Goal: Task Accomplishment & Management: Manage account settings

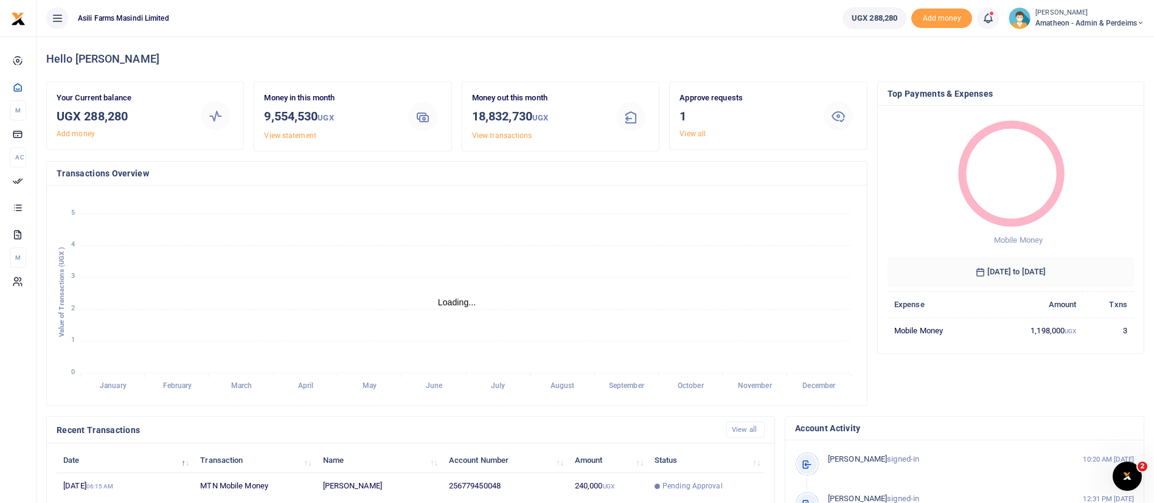
scroll to position [224, 0]
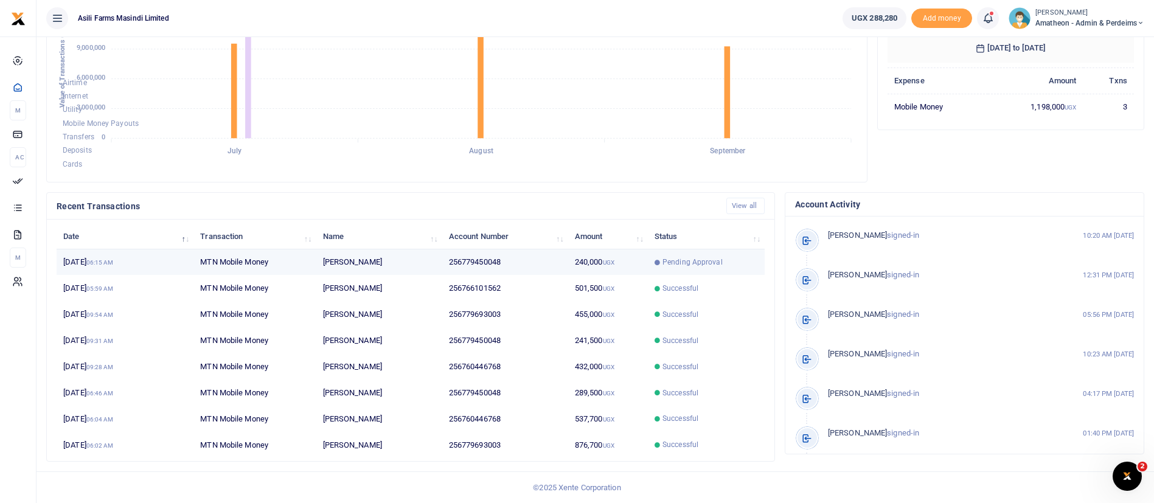
click at [658, 265] on icon at bounding box center [656, 262] width 5 height 5
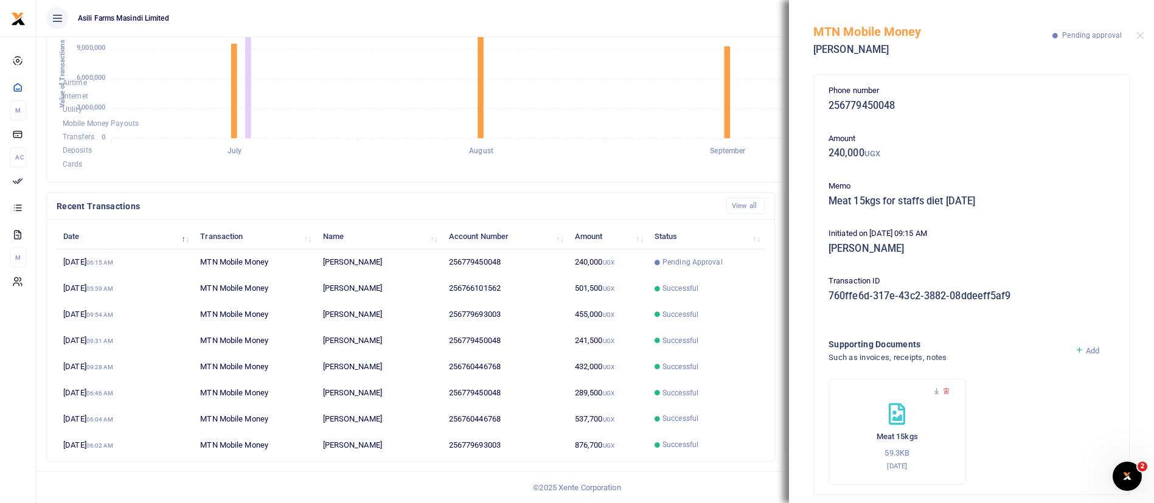
click at [1137, 29] on div "MTN Mobile Money Joel Okello Pending approval" at bounding box center [971, 34] width 365 height 68
click at [1142, 35] on button "Close" at bounding box center [1140, 36] width 8 height 8
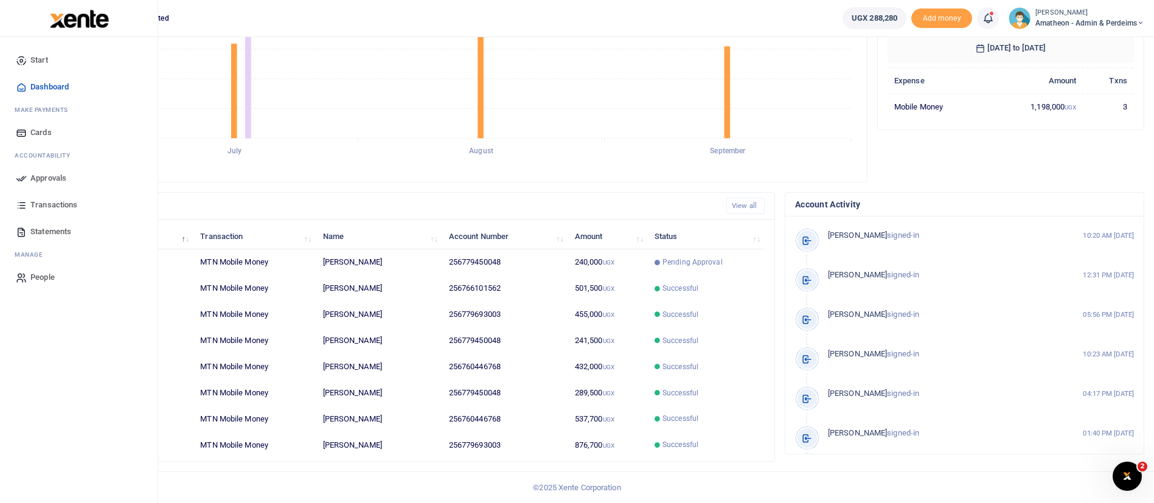
click at [34, 175] on span "Approvals" at bounding box center [48, 178] width 36 height 12
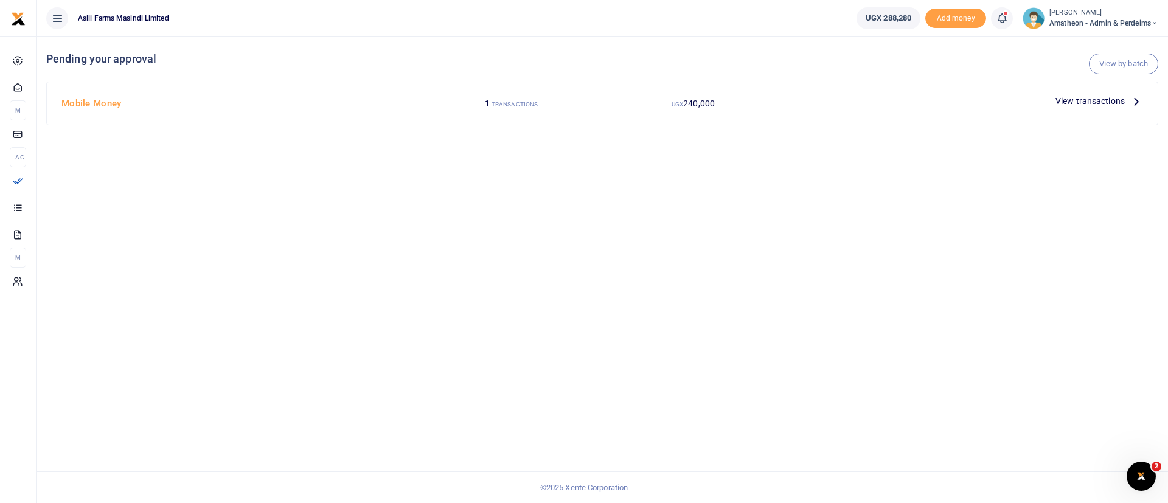
click at [1062, 98] on span "View transactions" at bounding box center [1089, 100] width 69 height 13
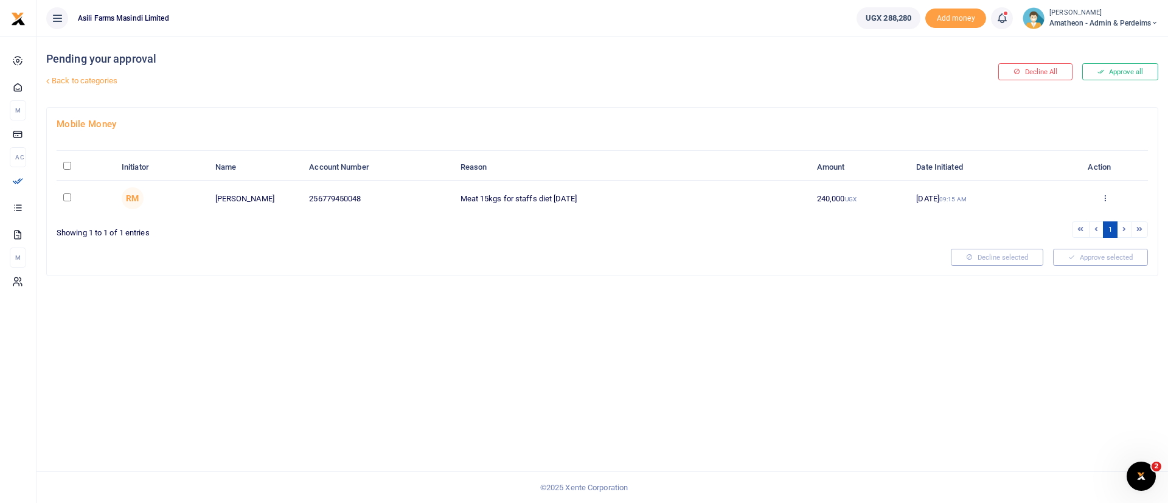
click at [64, 164] on input "\a \a : activate to sort column descending" at bounding box center [67, 166] width 8 height 8
checkbox input "true"
click at [1096, 260] on button "Approve selected (1)" at bounding box center [1095, 257] width 103 height 17
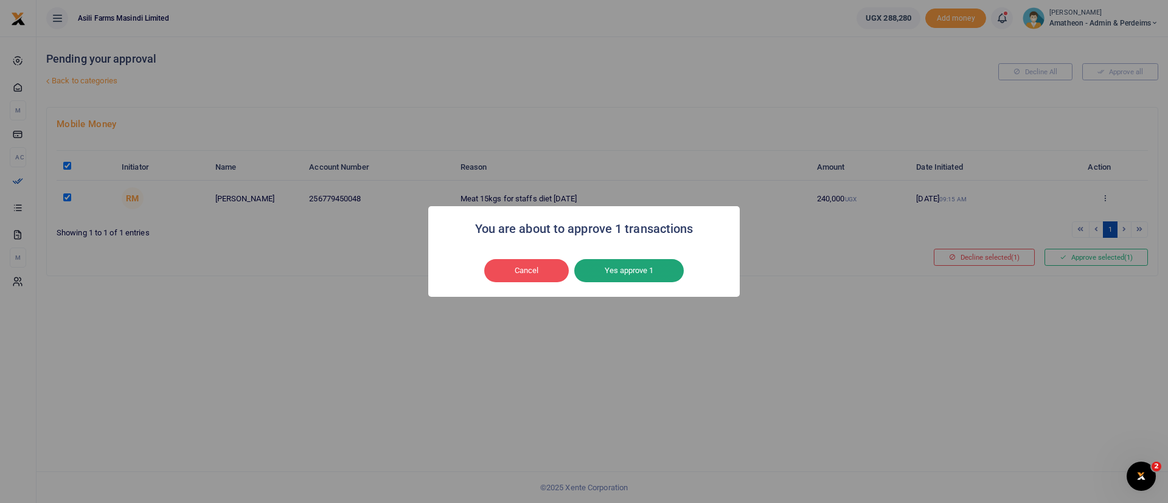
click at [653, 276] on button "Yes approve 1" at bounding box center [628, 270] width 109 height 23
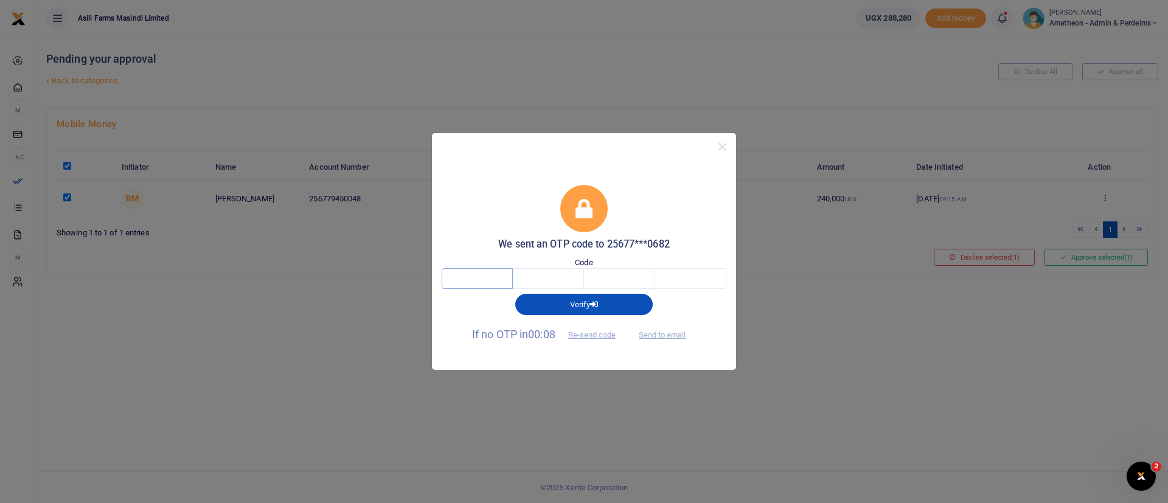
click at [481, 282] on input "text" at bounding box center [477, 278] width 71 height 21
type input "7"
type input "6"
type input "5"
type input "6"
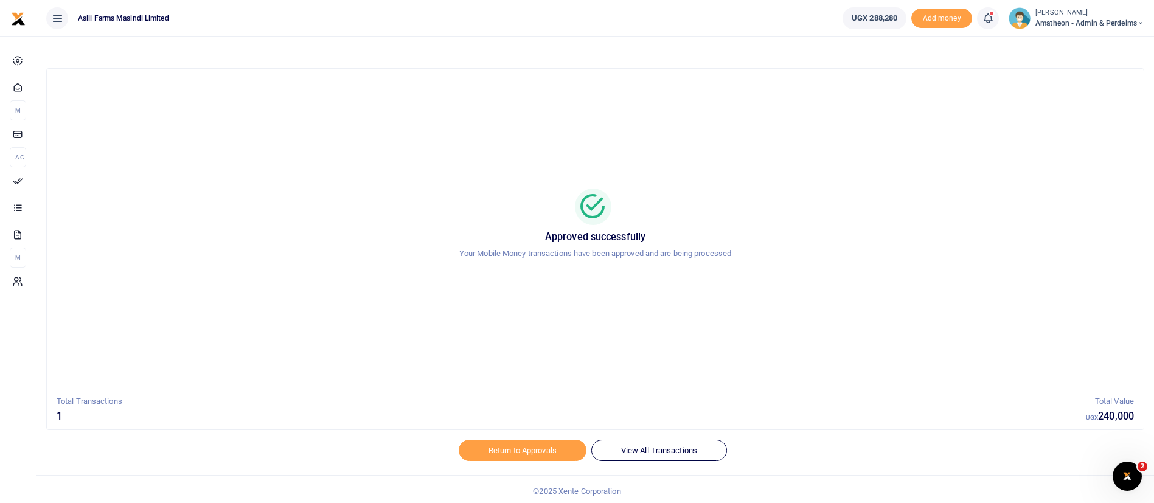
click at [1105, 16] on small "[PERSON_NAME]" at bounding box center [1089, 13] width 109 height 10
click at [1075, 47] on link "Switch accounts" at bounding box center [1098, 44] width 96 height 17
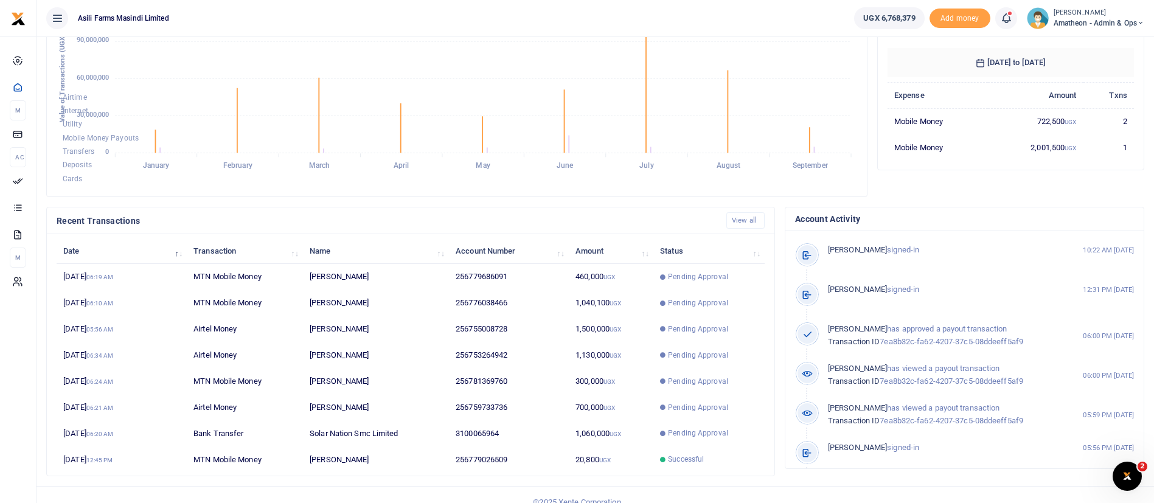
scroll to position [224, 0]
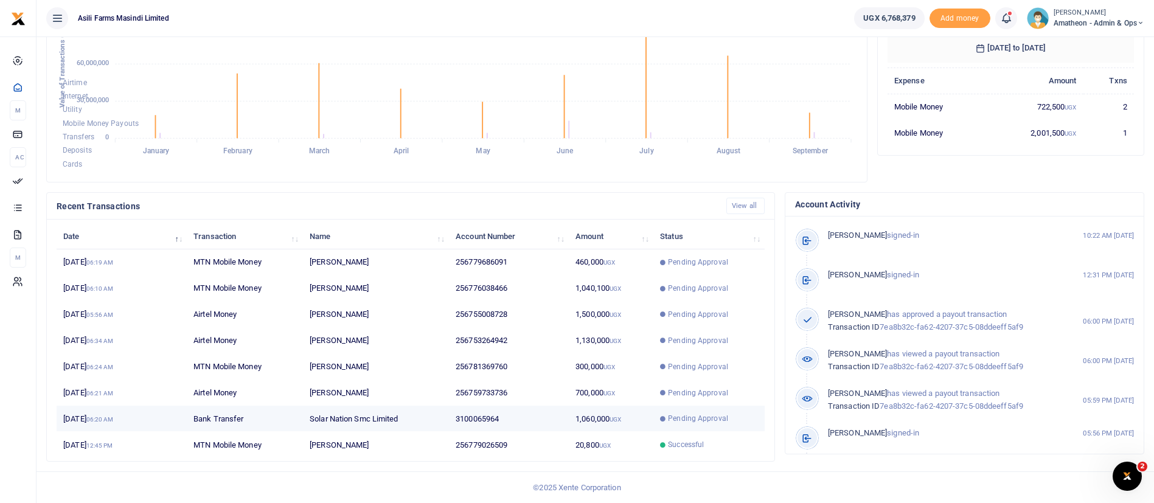
click at [664, 423] on span "Pending Approval" at bounding box center [709, 418] width 98 height 11
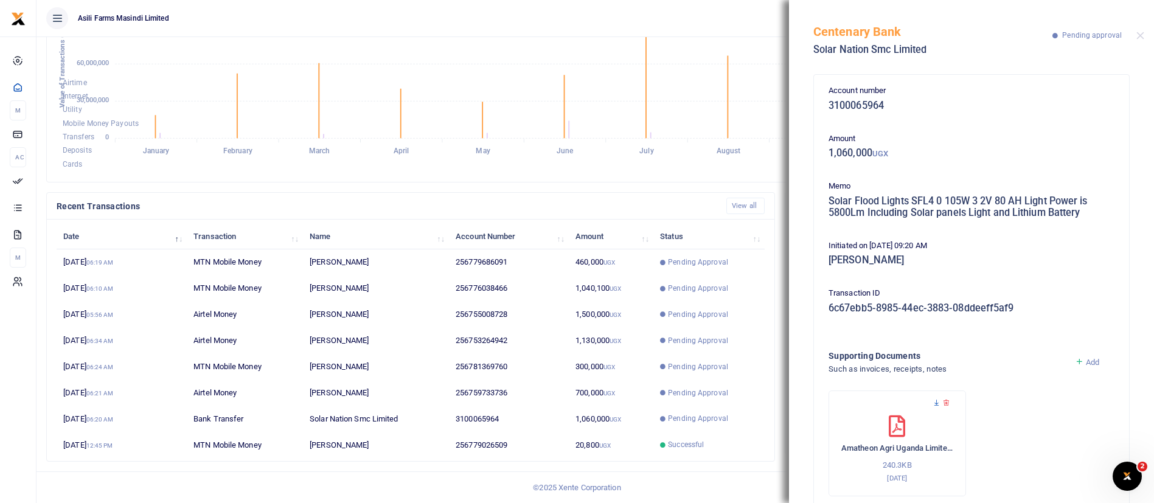
click at [932, 403] on icon at bounding box center [936, 403] width 8 height 8
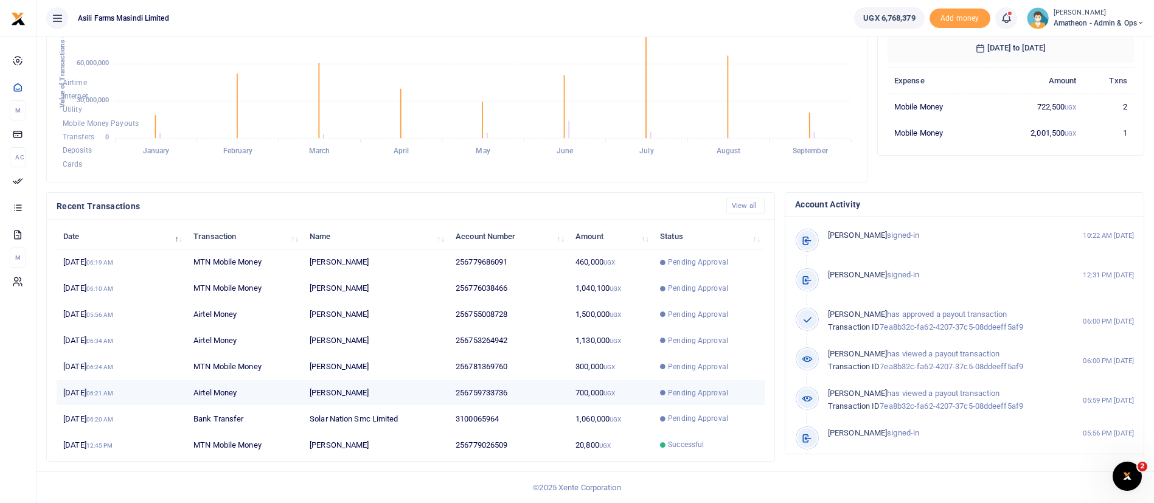
click at [694, 391] on span "Pending Approval" at bounding box center [698, 392] width 60 height 11
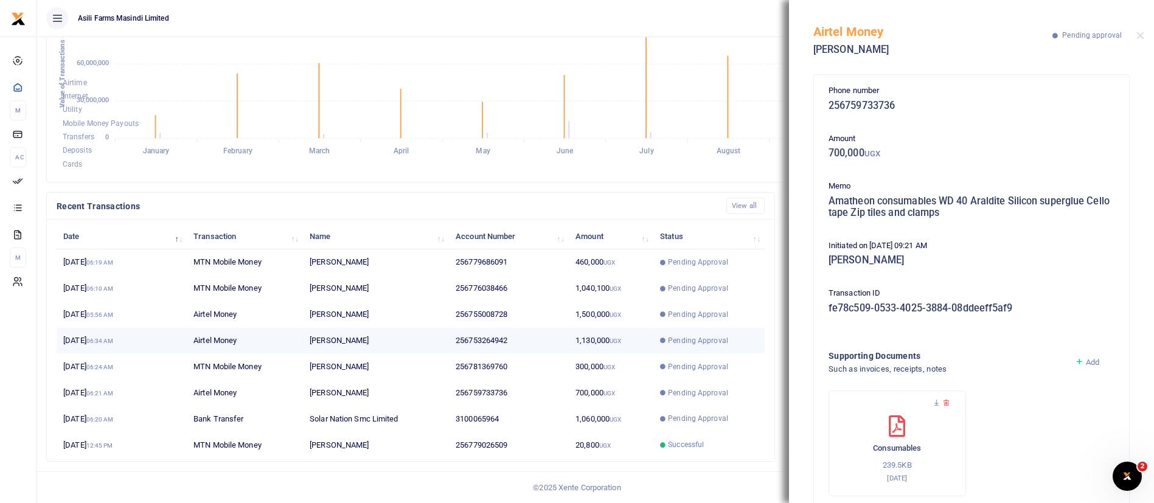
click at [696, 333] on td "Pending Approval" at bounding box center [708, 341] width 111 height 26
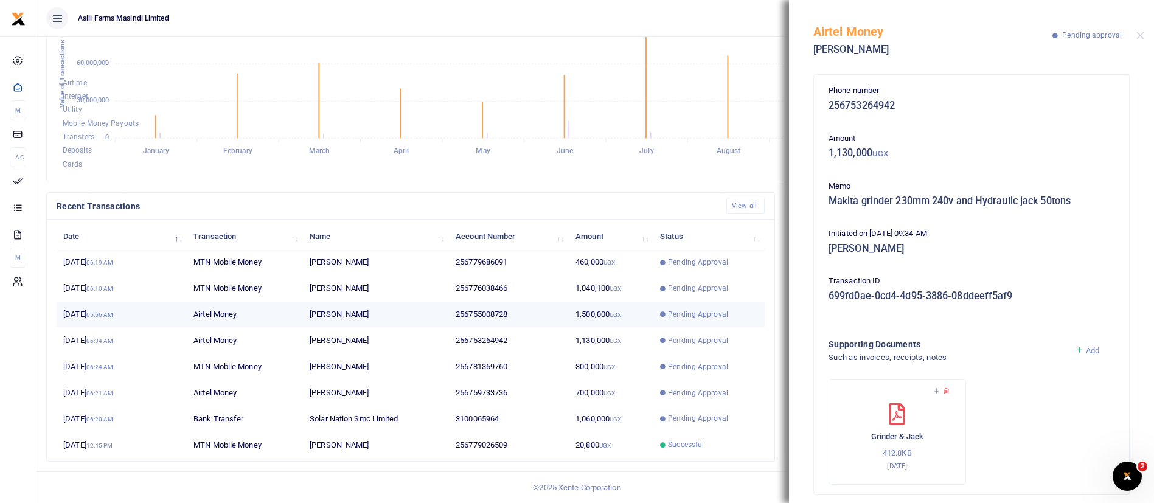
click at [667, 314] on span "Pending Approval" at bounding box center [709, 314] width 98 height 11
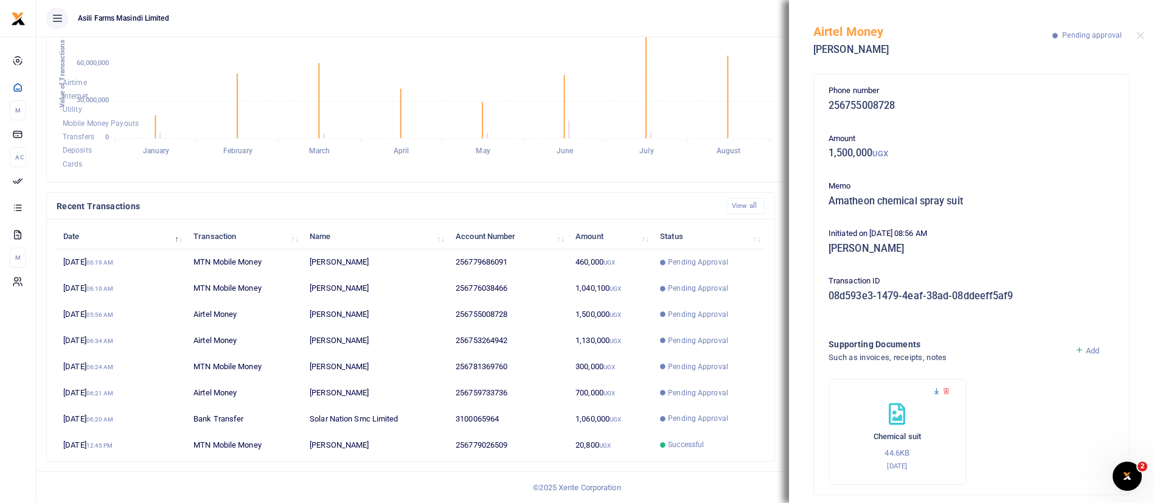
click at [934, 392] on icon at bounding box center [936, 391] width 8 height 8
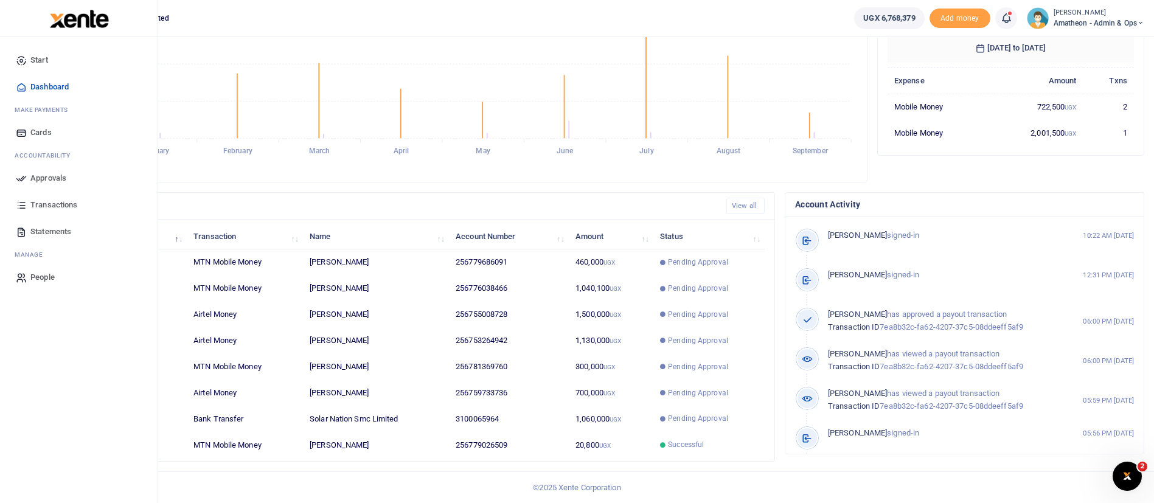
click at [47, 178] on span "Approvals" at bounding box center [48, 178] width 36 height 12
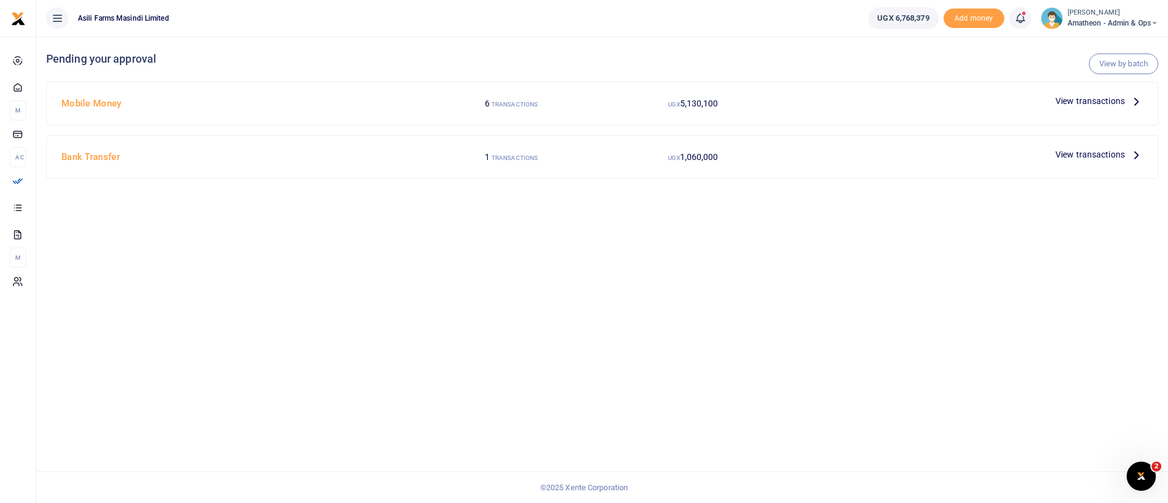
click at [1080, 98] on span "View transactions" at bounding box center [1089, 100] width 69 height 13
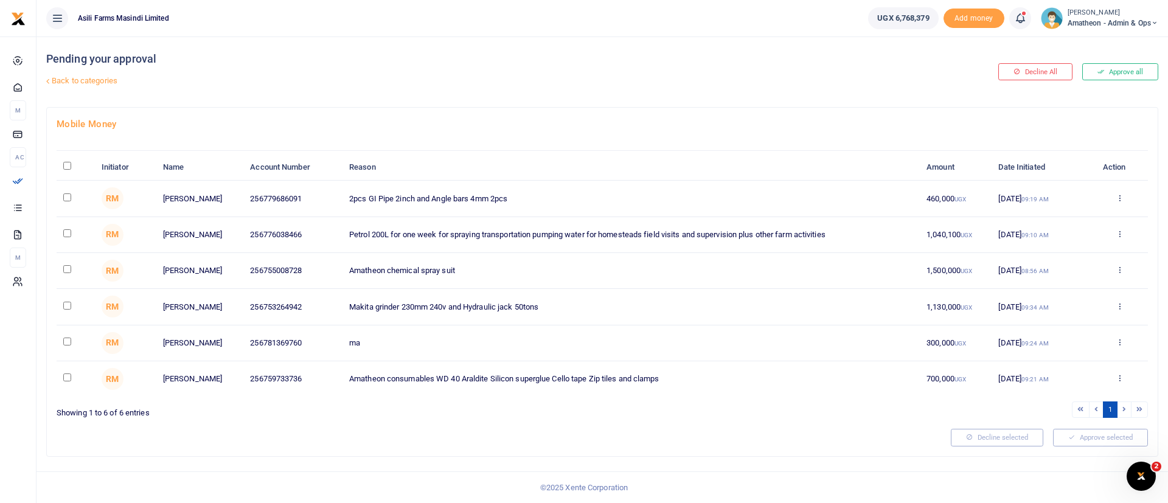
click at [68, 167] on input "\a \a : activate to sort column descending" at bounding box center [67, 166] width 8 height 8
checkbox input "true"
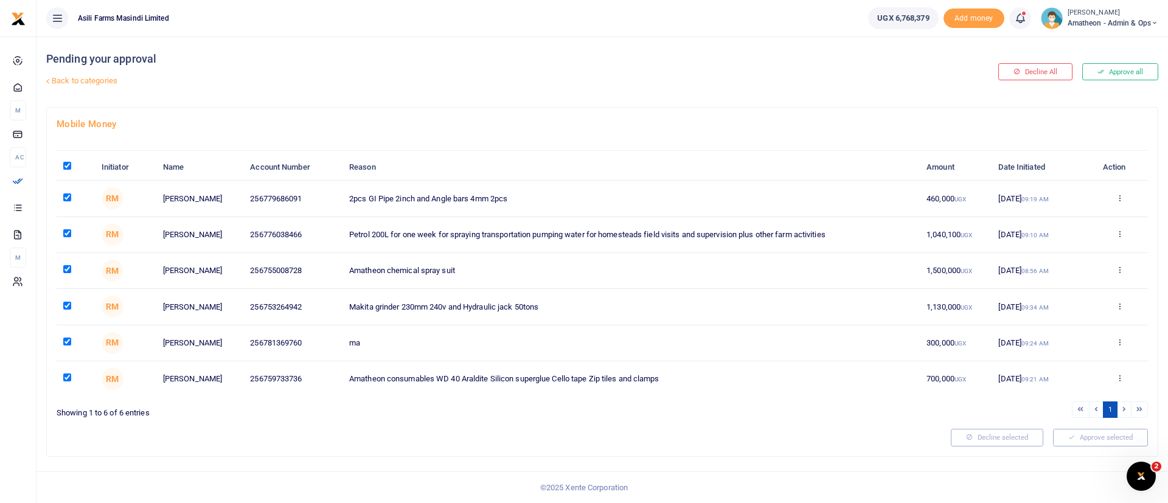
checkbox input "true"
click at [1087, 432] on button "Approve selected (6)" at bounding box center [1095, 437] width 103 height 17
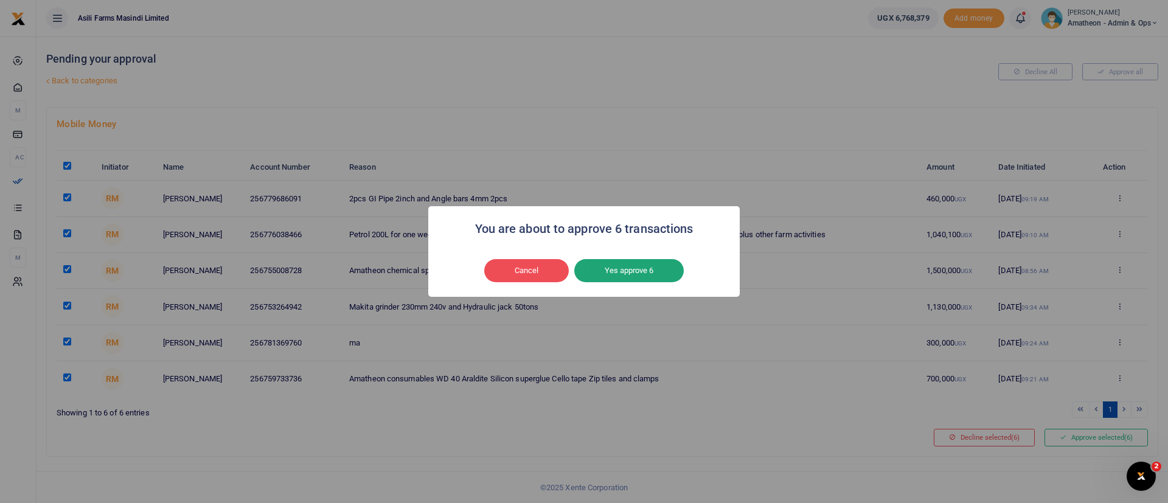
click at [656, 265] on button "Yes approve 6" at bounding box center [628, 270] width 109 height 23
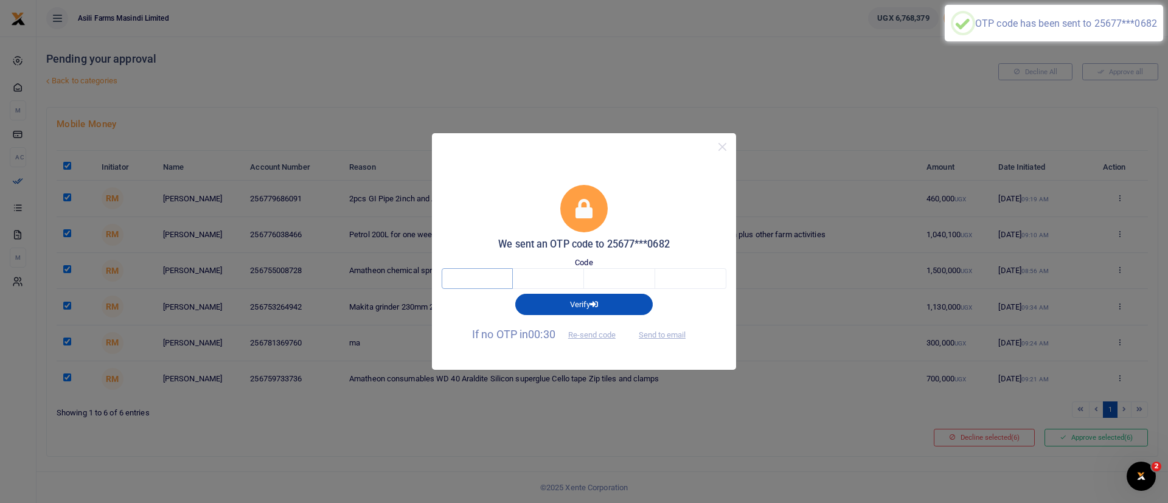
click at [471, 282] on input "text" at bounding box center [477, 278] width 71 height 21
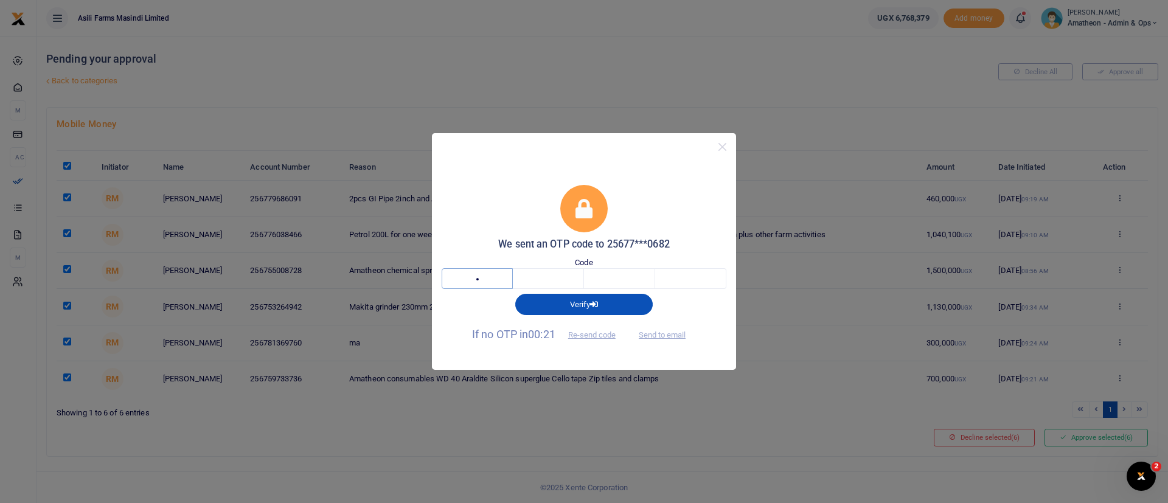
type input "9"
type input "0"
type input "9"
type input "1"
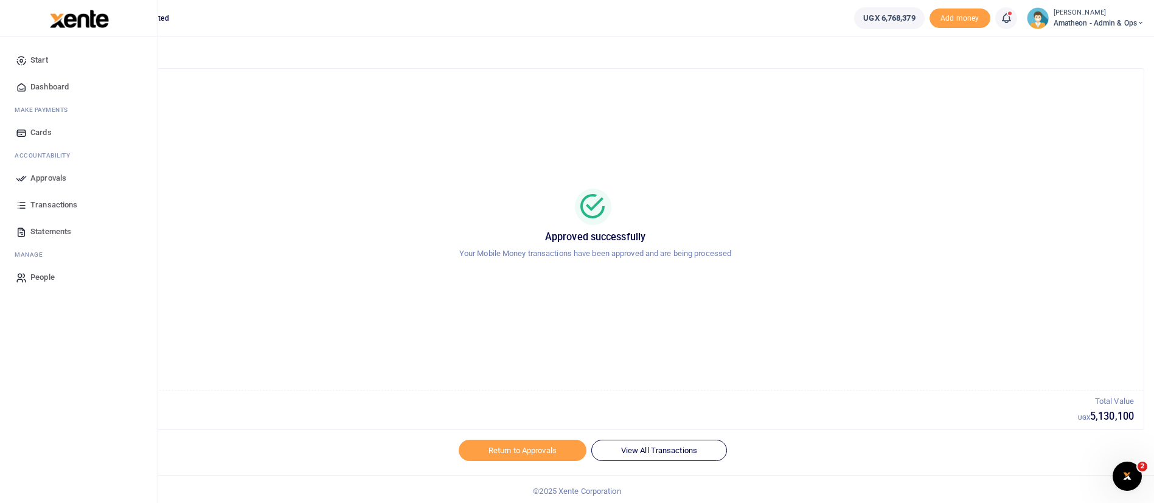
click at [80, 24] on img at bounding box center [79, 19] width 59 height 18
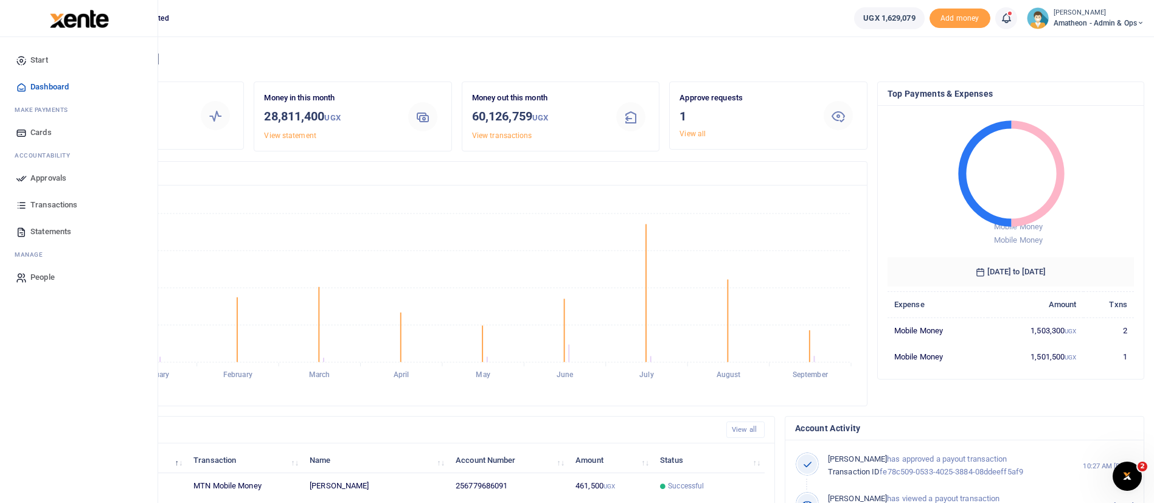
click at [54, 18] on img at bounding box center [79, 19] width 59 height 18
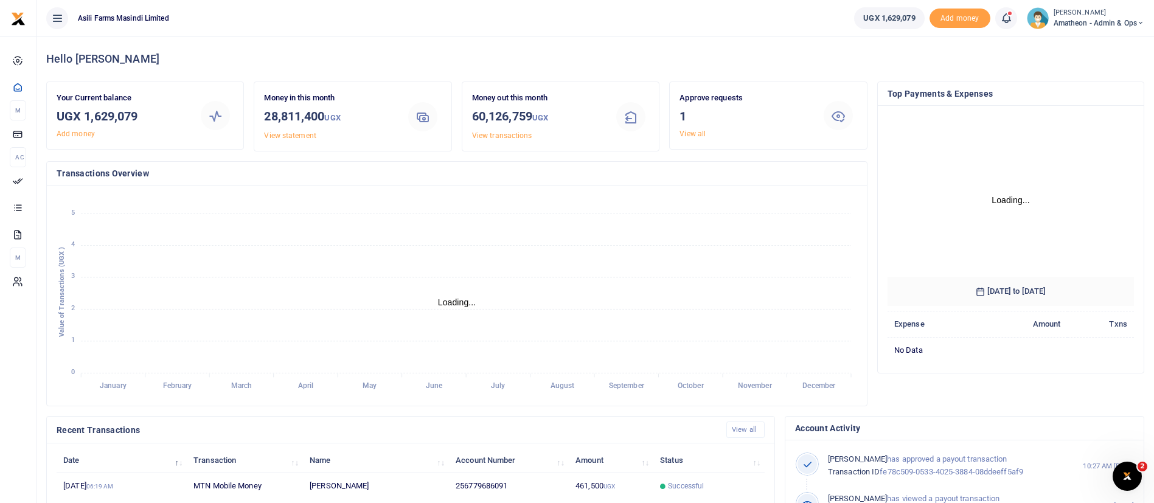
scroll to position [224, 0]
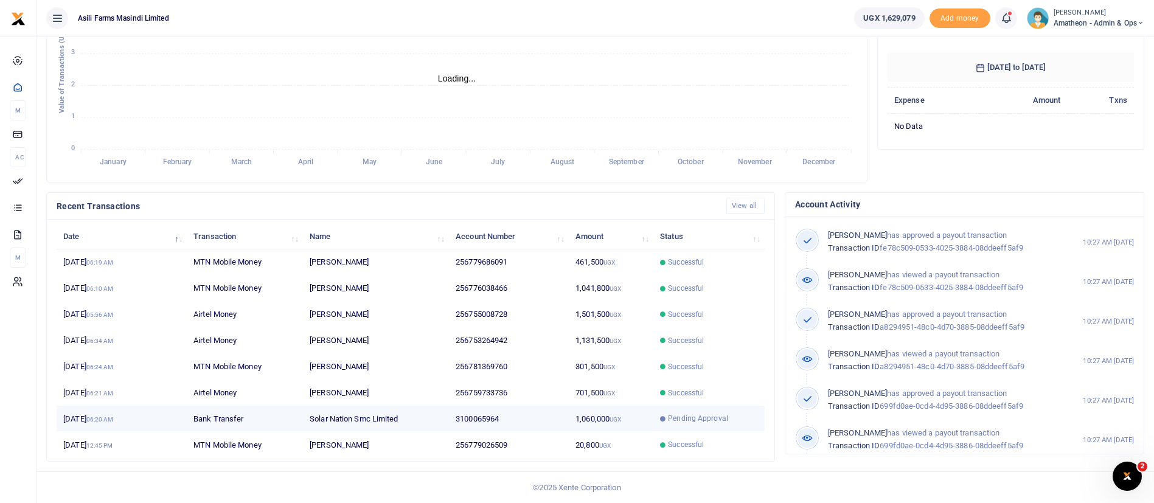
click at [569, 414] on td "1,060,000 UGX" at bounding box center [611, 419] width 85 height 26
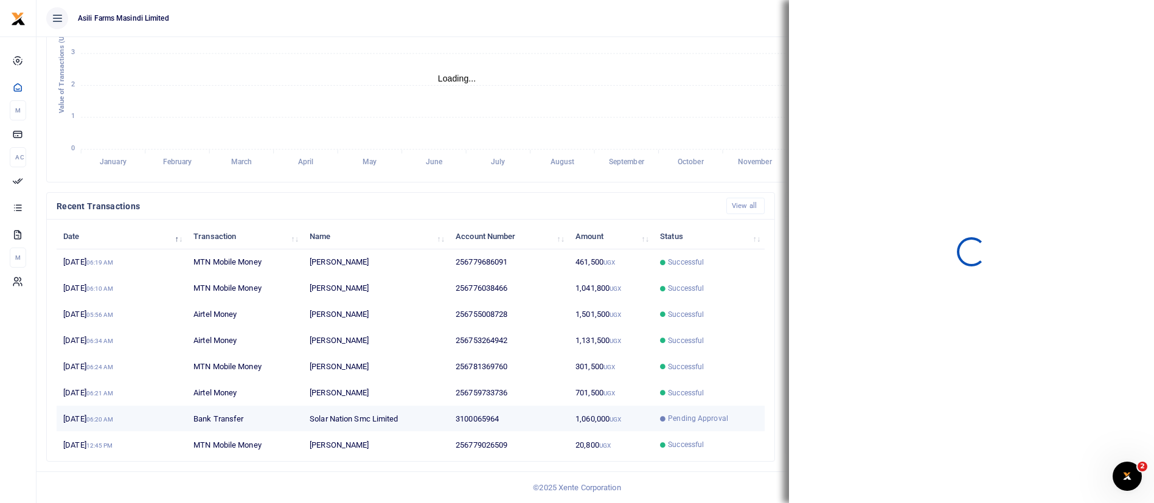
scroll to position [15, 15]
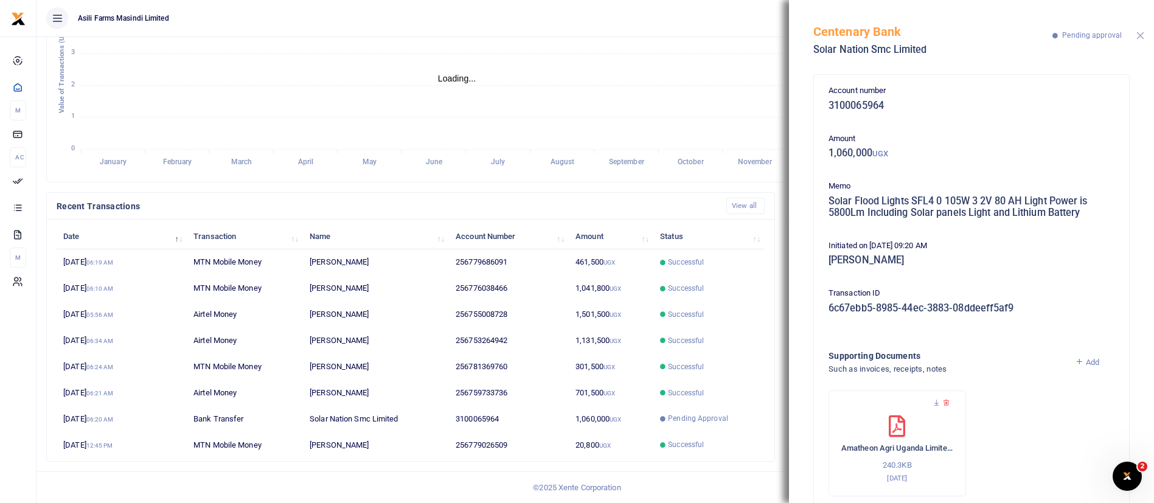
click at [1141, 36] on button "Close" at bounding box center [1140, 36] width 8 height 8
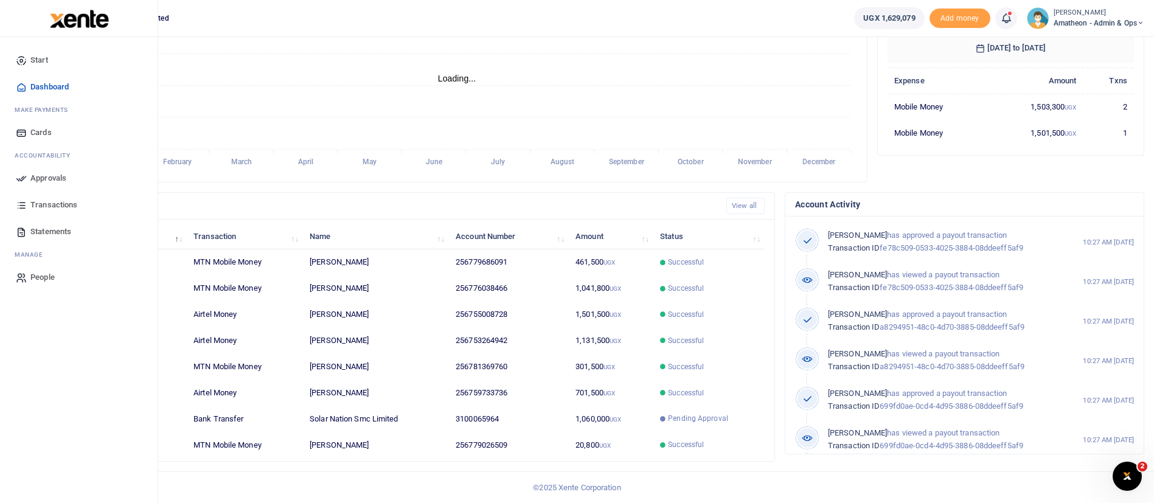
click at [36, 173] on span "Approvals" at bounding box center [48, 178] width 36 height 12
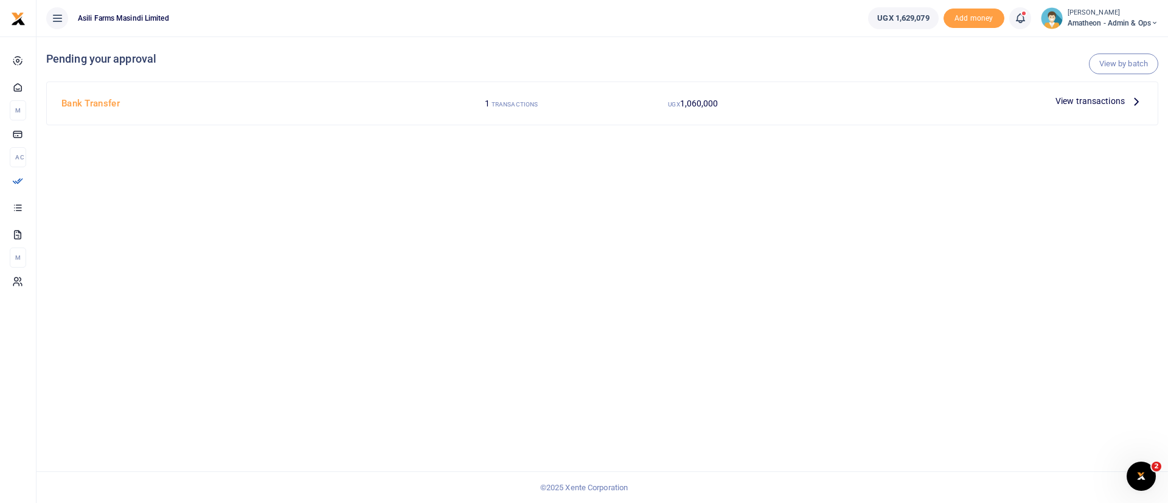
click at [1101, 97] on span "View transactions" at bounding box center [1089, 100] width 69 height 13
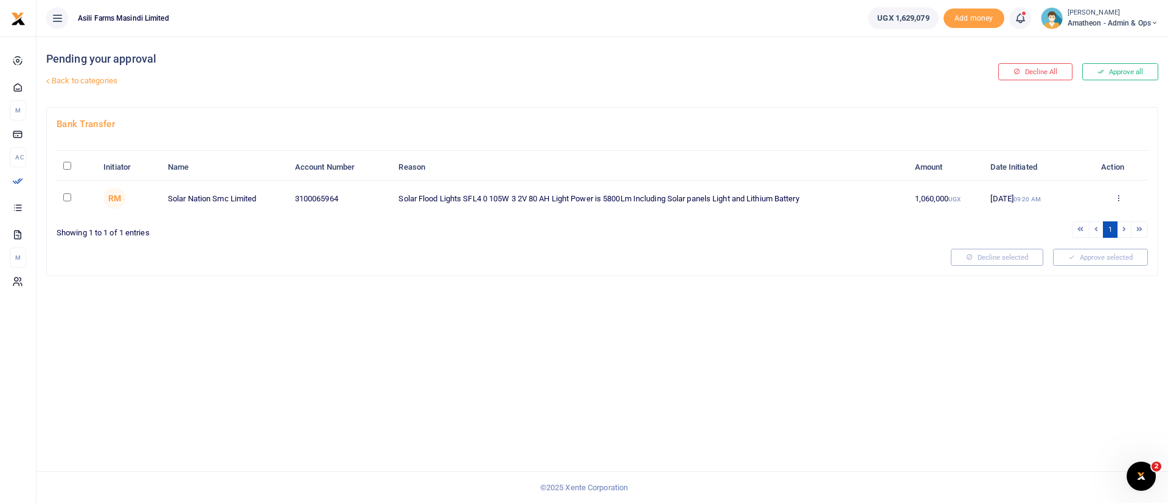
click at [65, 168] on input "\a \a : activate to sort column descending" at bounding box center [67, 166] width 8 height 8
checkbox input "true"
click at [1114, 259] on button "Approve selected (1)" at bounding box center [1095, 257] width 103 height 17
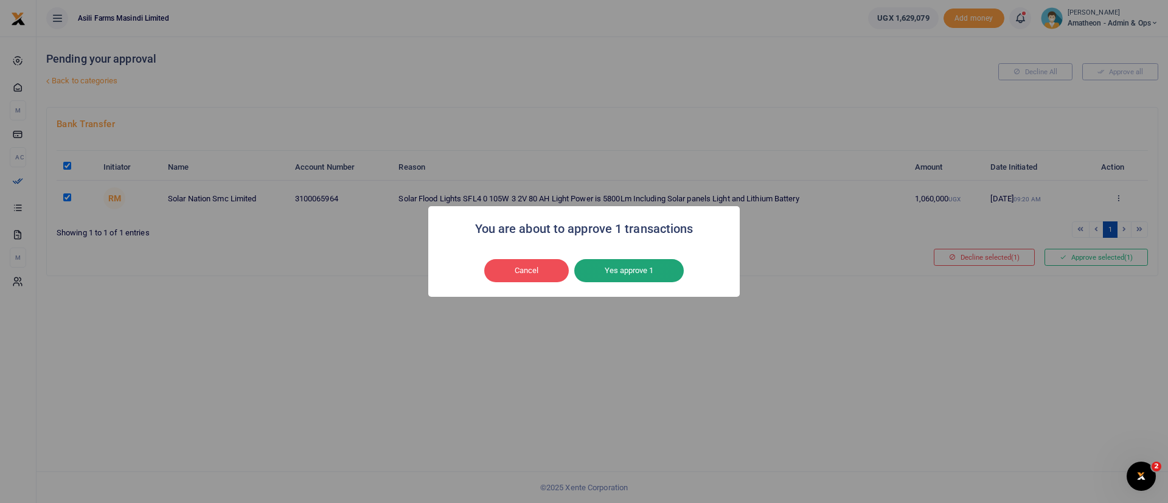
click at [641, 269] on button "Yes approve 1" at bounding box center [628, 270] width 109 height 23
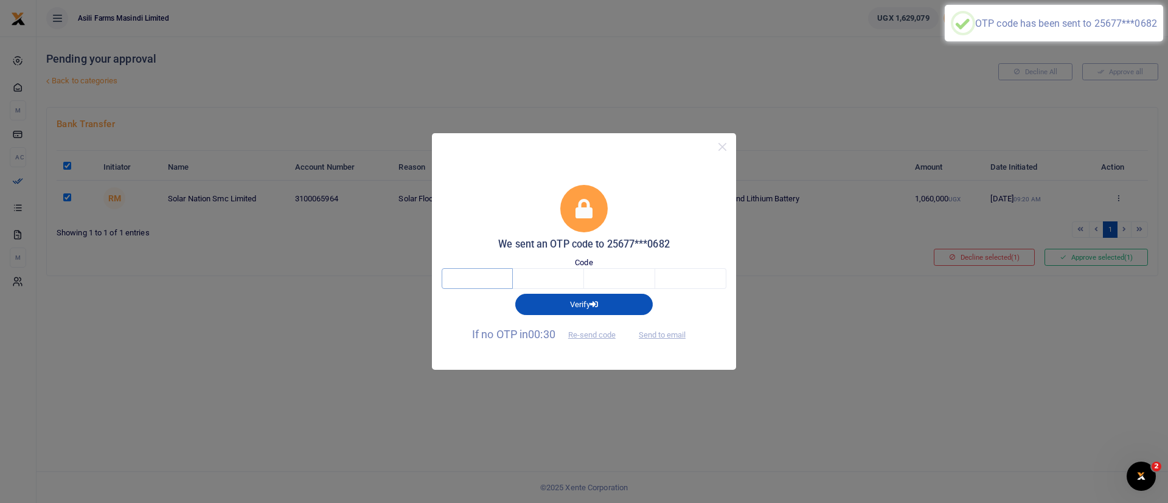
click at [475, 277] on input "text" at bounding box center [477, 278] width 71 height 21
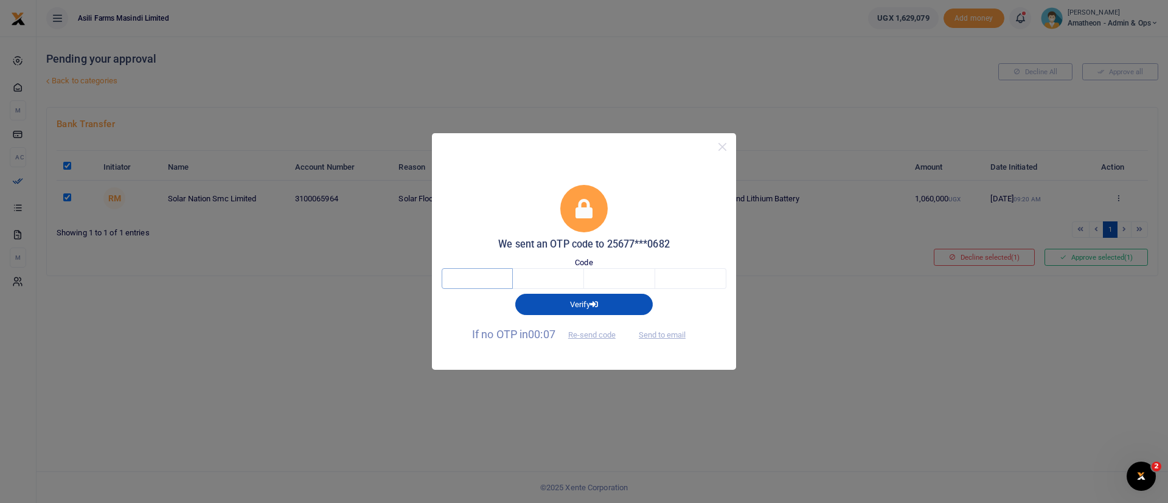
click at [475, 277] on input "text" at bounding box center [477, 278] width 71 height 21
type input "6"
type input "1"
